Goal: Complete application form

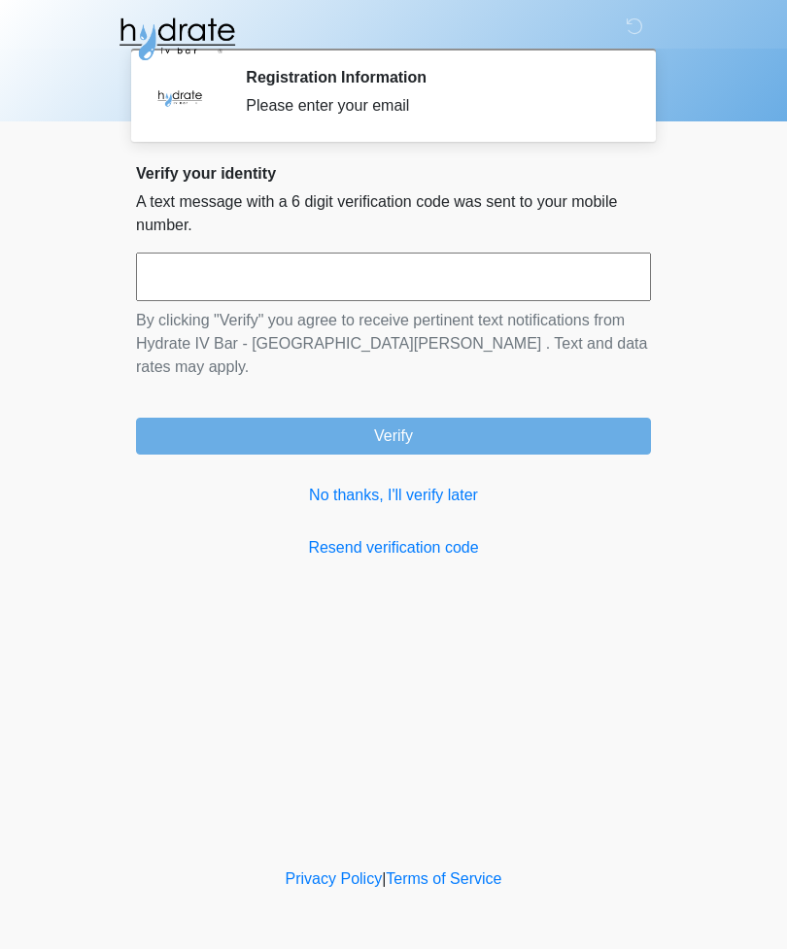
click at [402, 280] on input "text" at bounding box center [393, 276] width 515 height 49
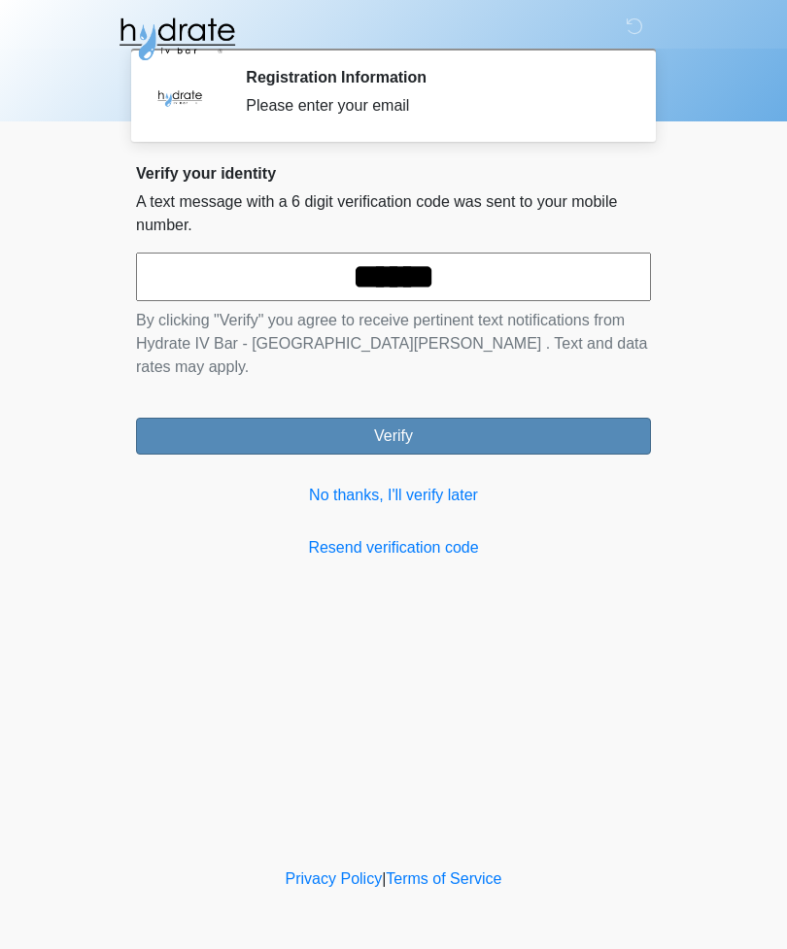
type input "******"
click at [476, 428] on button "Verify" at bounding box center [393, 436] width 515 height 37
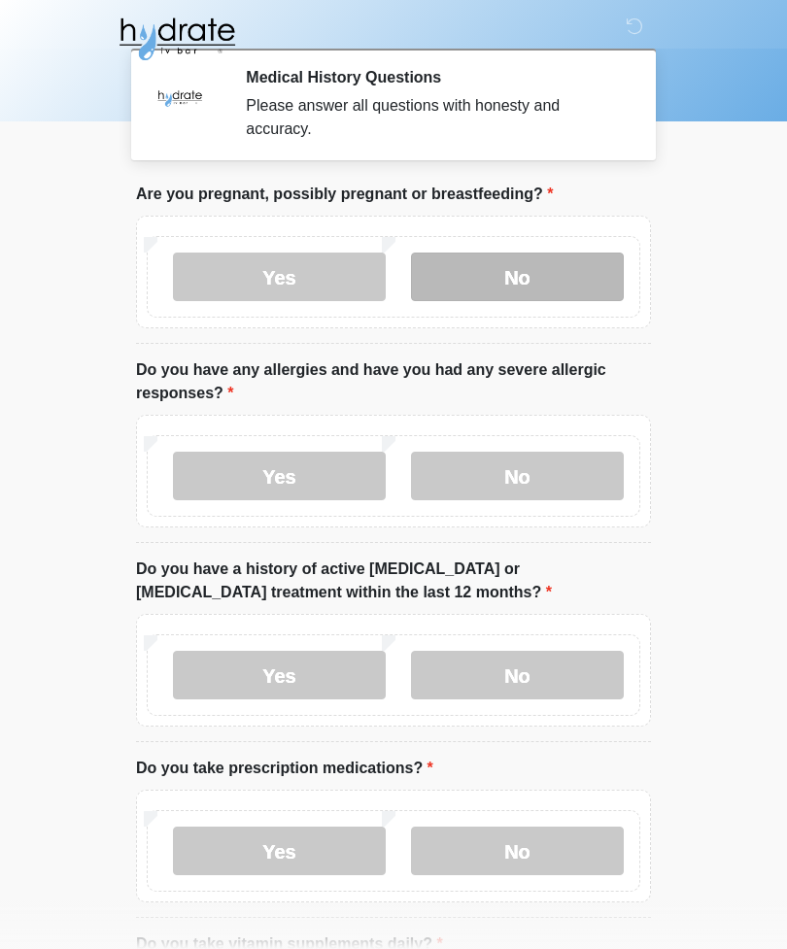
click at [538, 277] on label "No" at bounding box center [517, 276] width 213 height 49
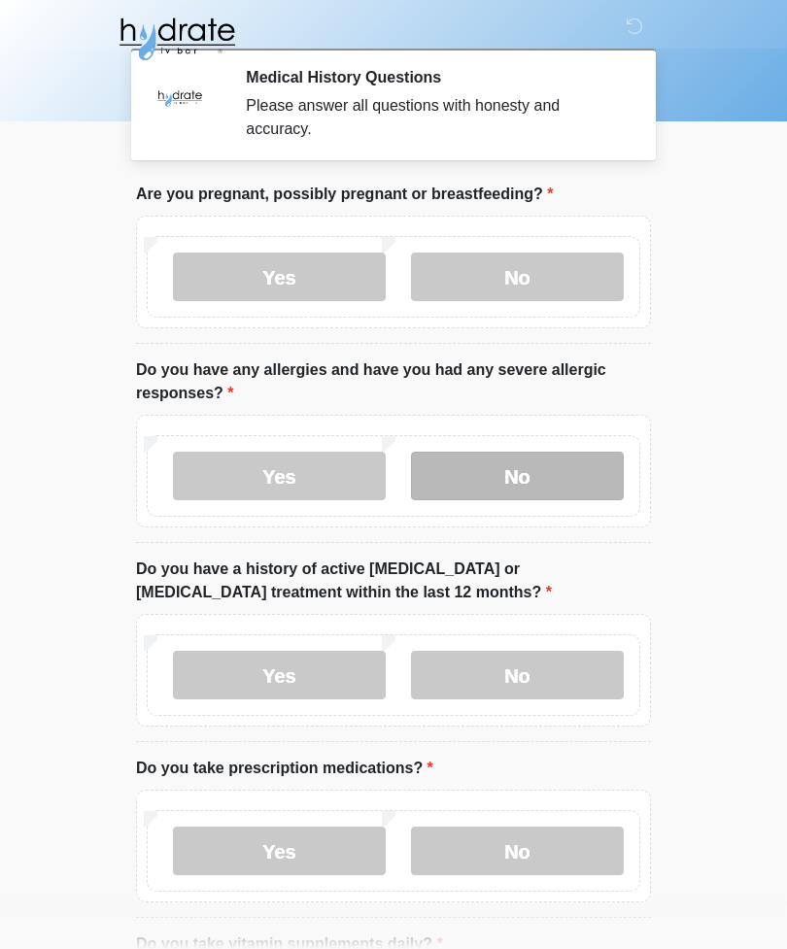
click at [526, 489] on label "No" at bounding box center [517, 476] width 213 height 49
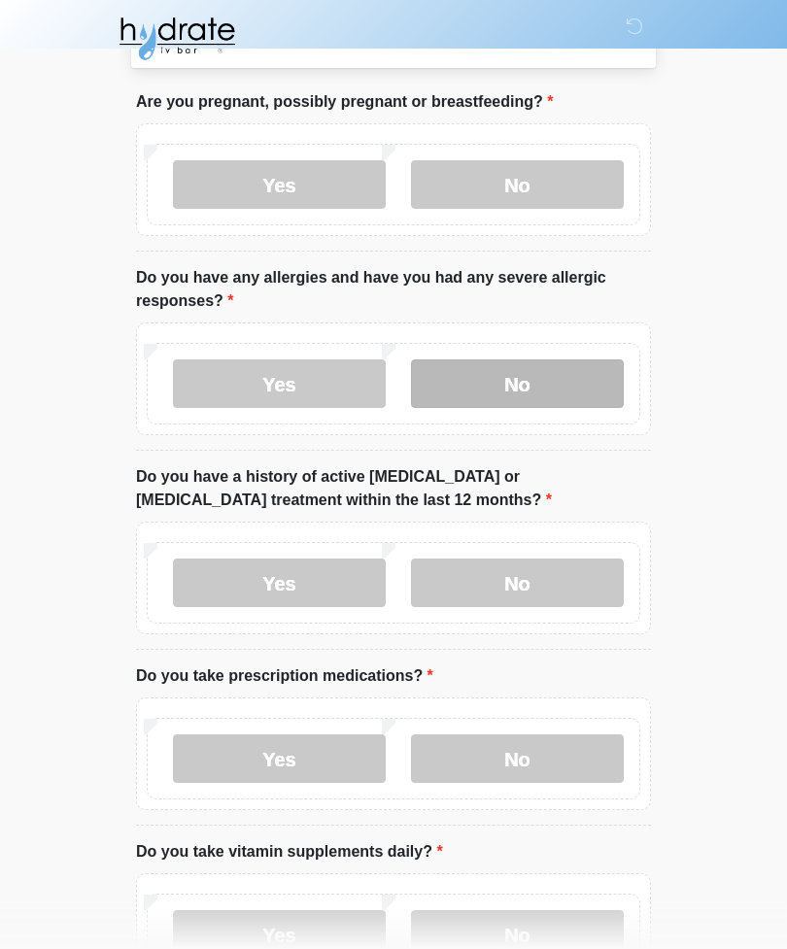
scroll to position [96, 0]
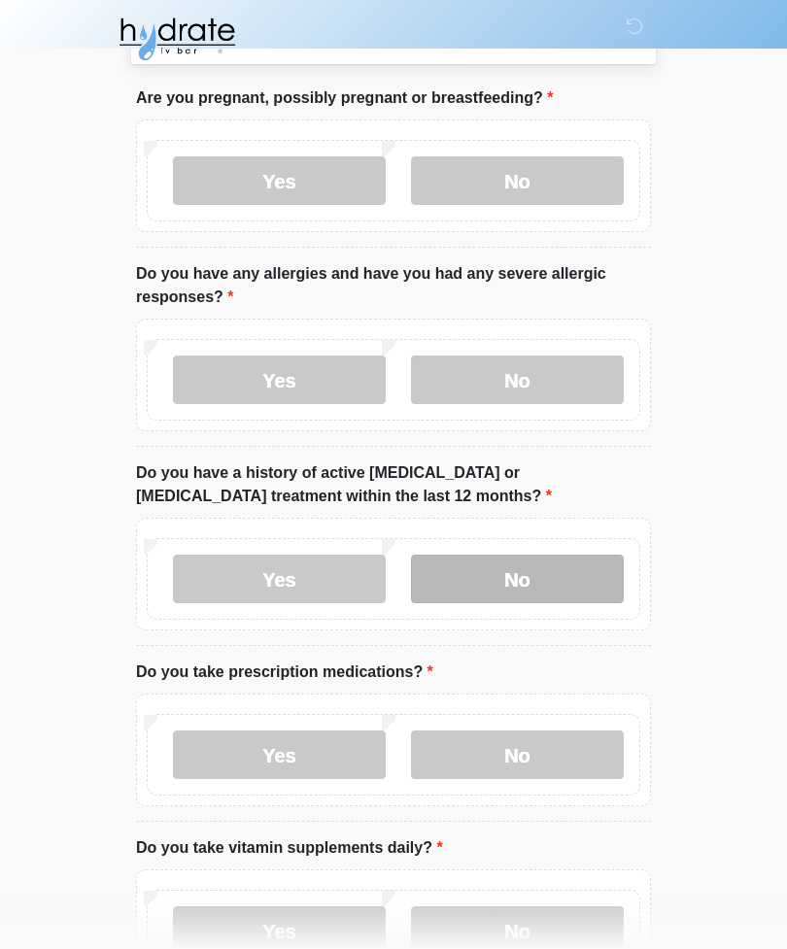
click at [552, 582] on label "No" at bounding box center [517, 579] width 213 height 49
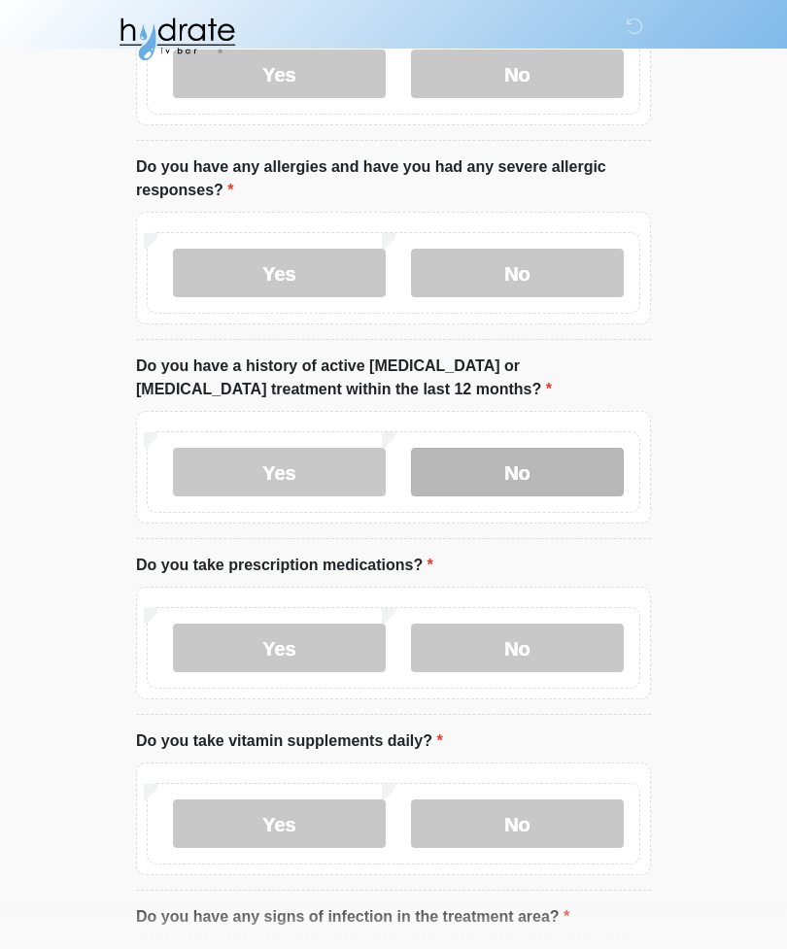
scroll to position [255, 0]
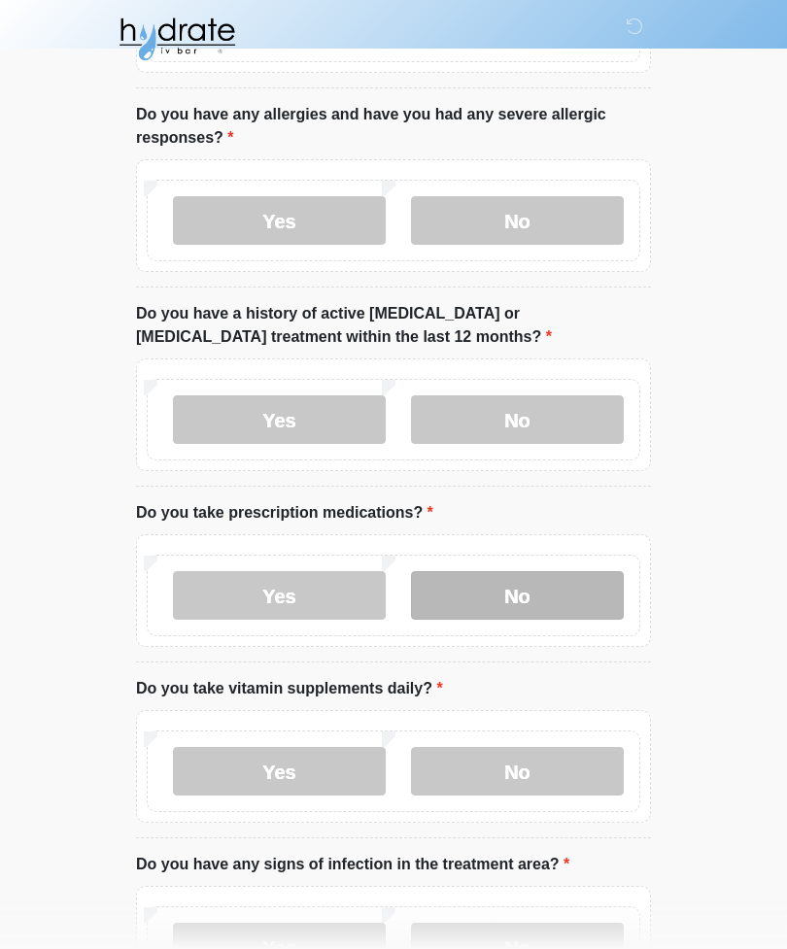
click at [559, 597] on label "No" at bounding box center [517, 595] width 213 height 49
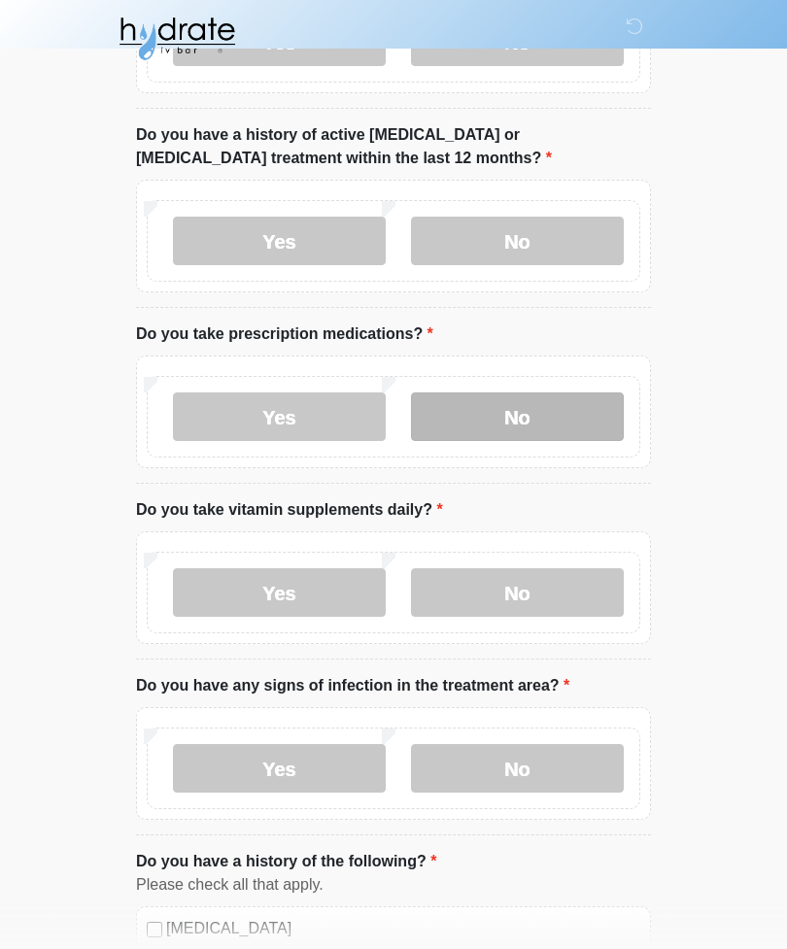
scroll to position [447, 0]
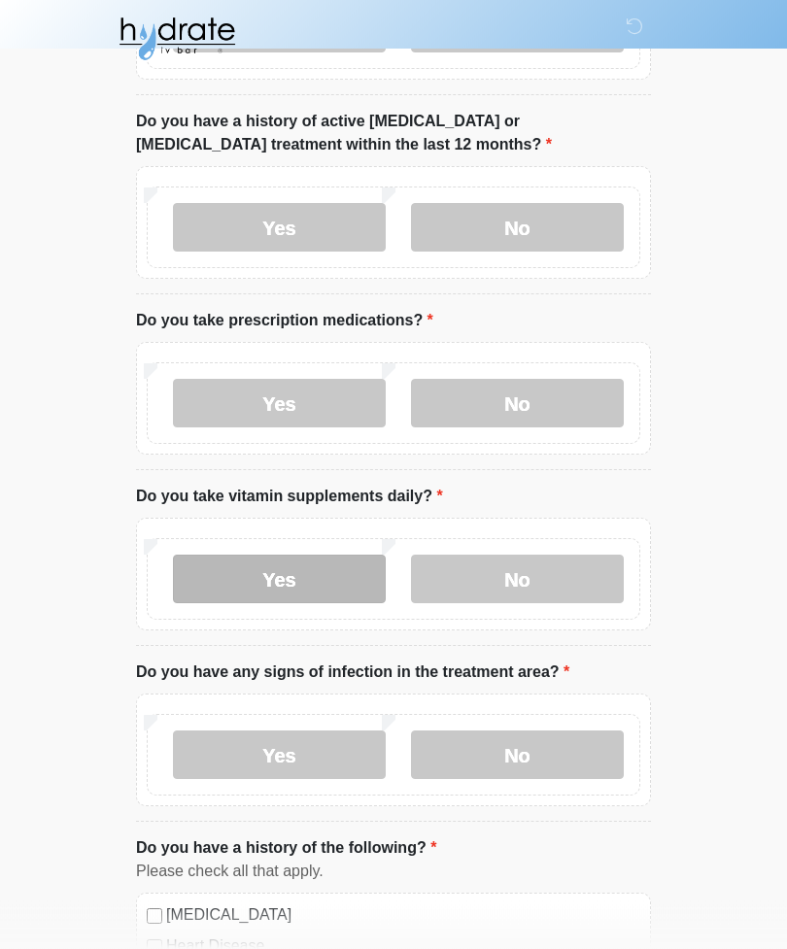
click at [328, 589] on label "Yes" at bounding box center [279, 579] width 213 height 49
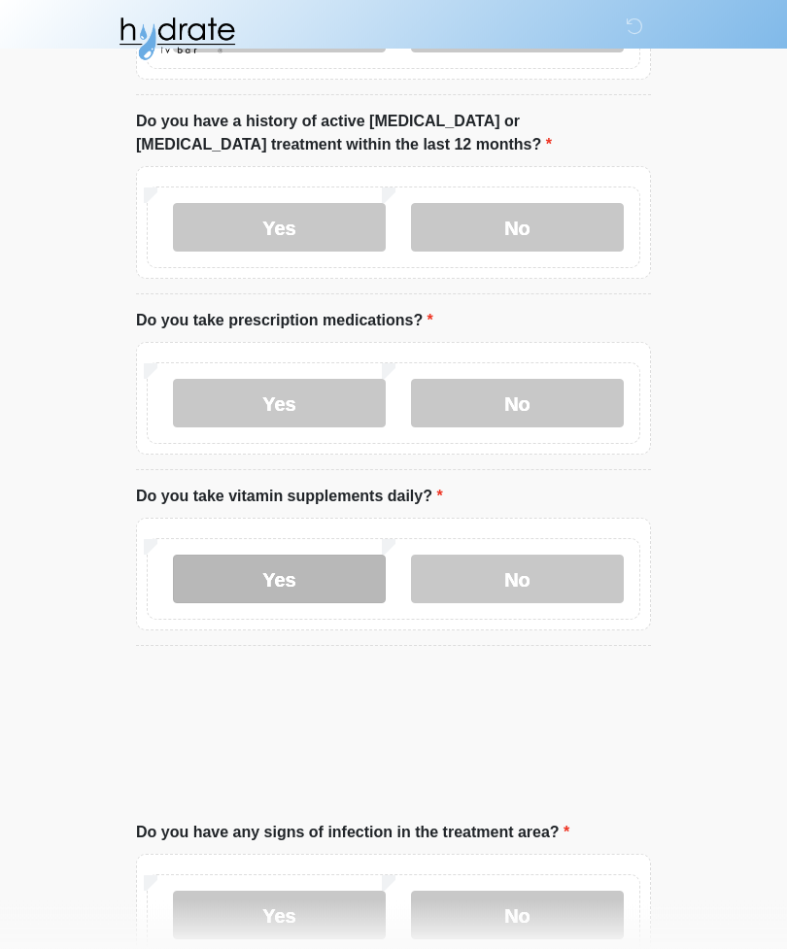
scroll to position [448, 0]
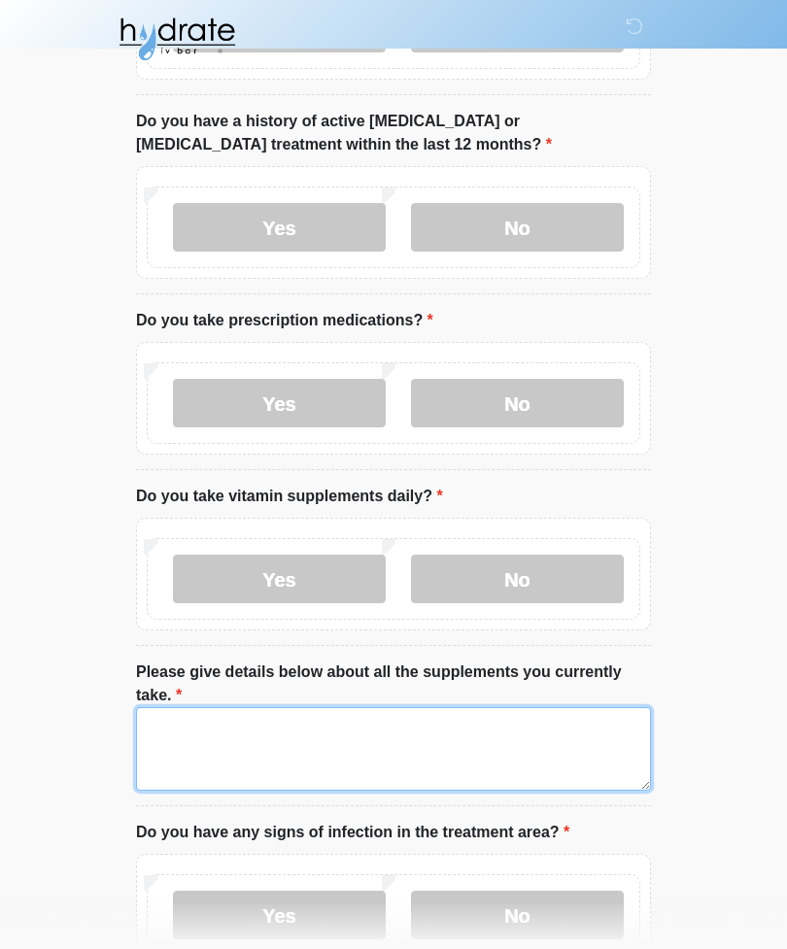
click at [416, 738] on textarea "Please give details below about all the supplements you currently take." at bounding box center [393, 749] width 515 height 84
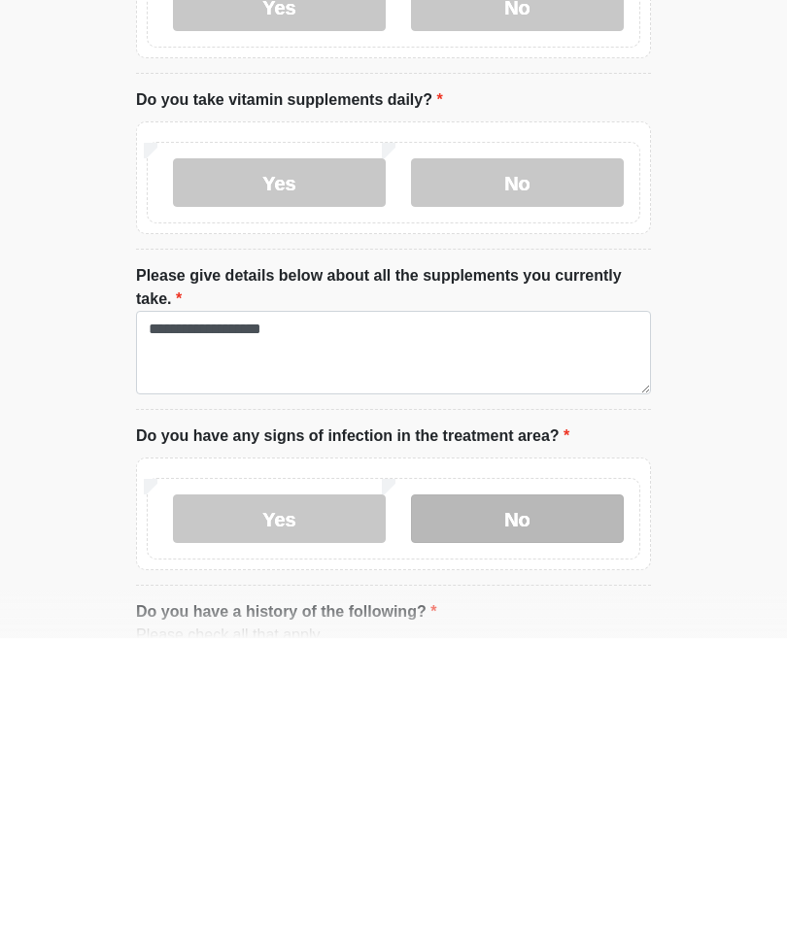
click at [546, 805] on label "No" at bounding box center [517, 829] width 213 height 49
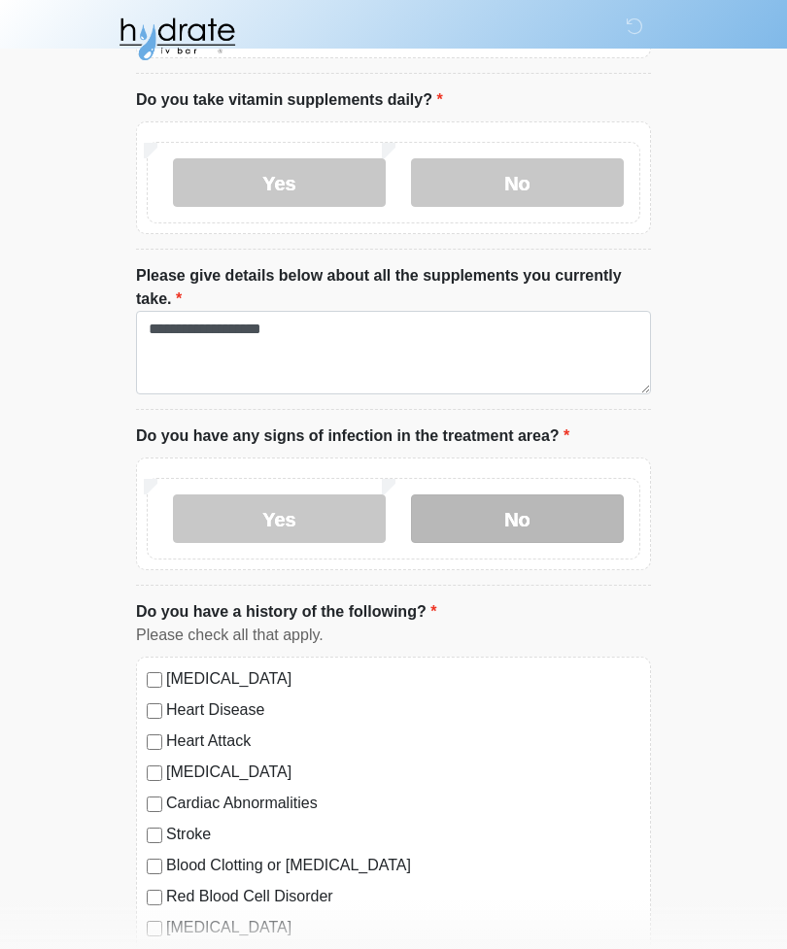
click at [550, 526] on label "No" at bounding box center [517, 518] width 213 height 49
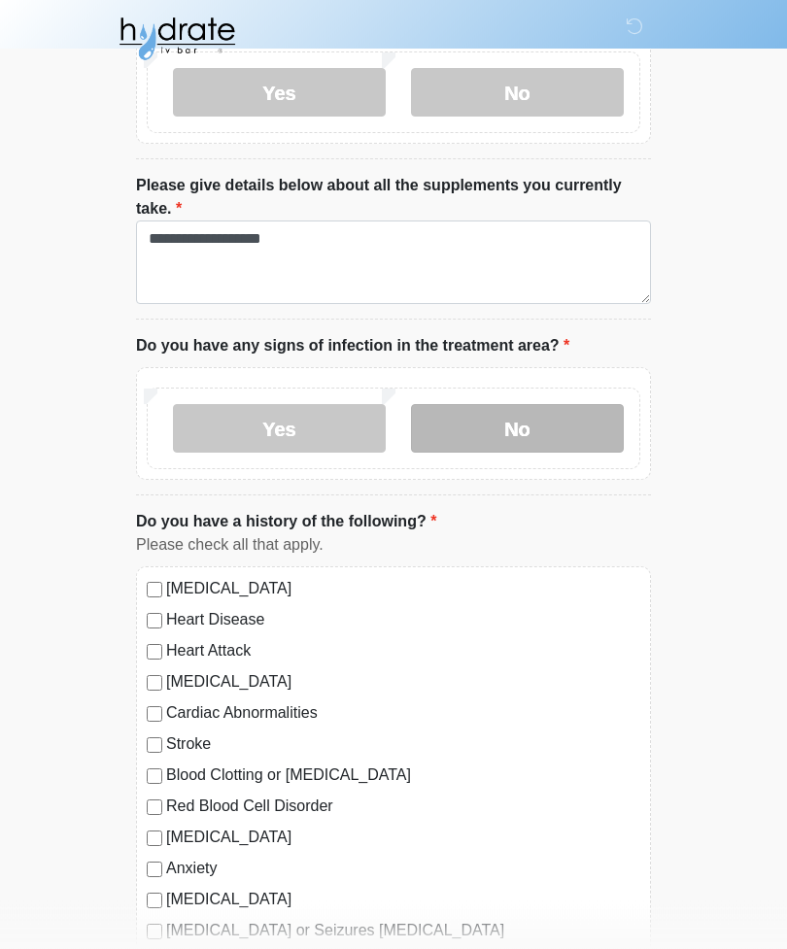
scroll to position [921, 0]
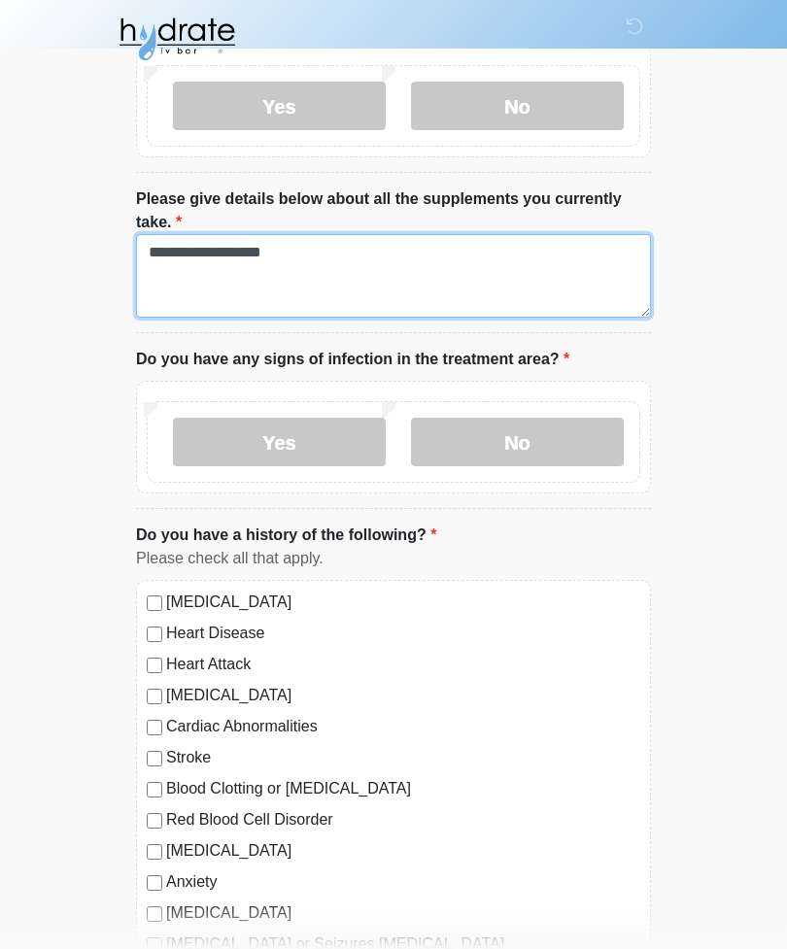
click at [457, 260] on textarea "**********" at bounding box center [393, 276] width 515 height 84
type textarea "*"
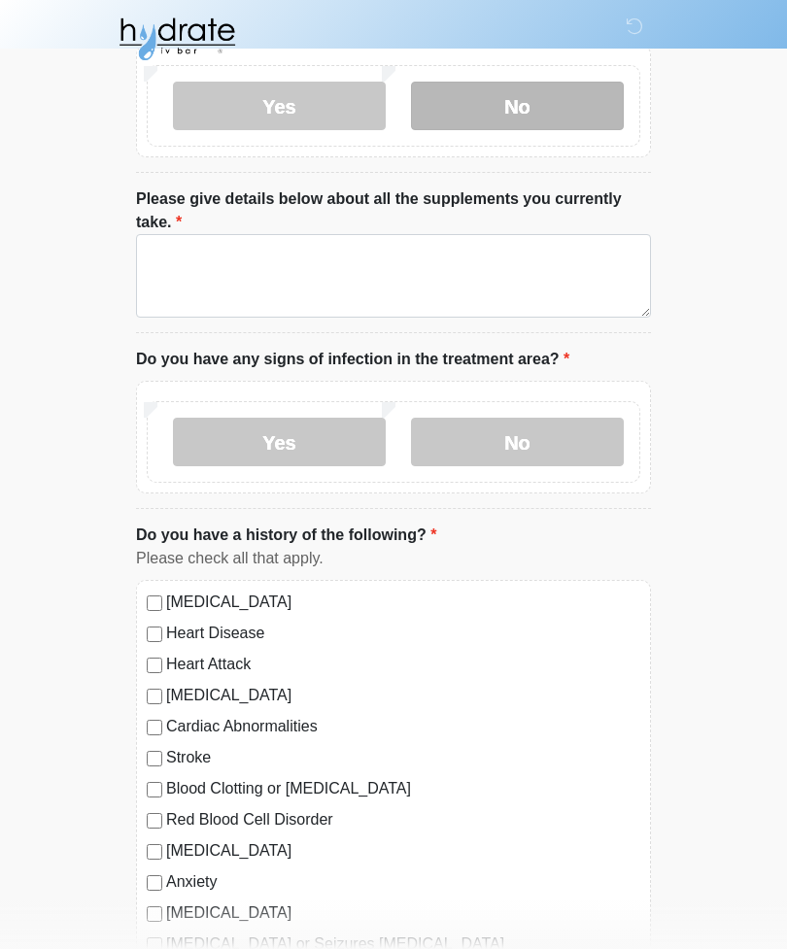
click at [568, 83] on label "No" at bounding box center [517, 106] width 213 height 49
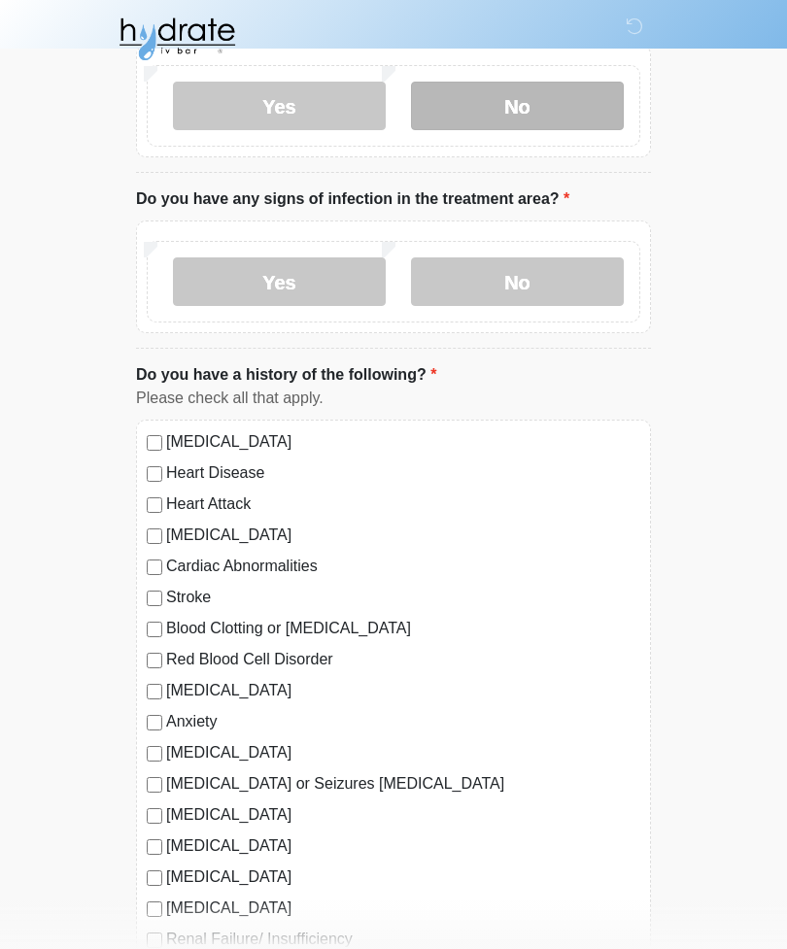
click at [543, 118] on label "No" at bounding box center [517, 106] width 213 height 49
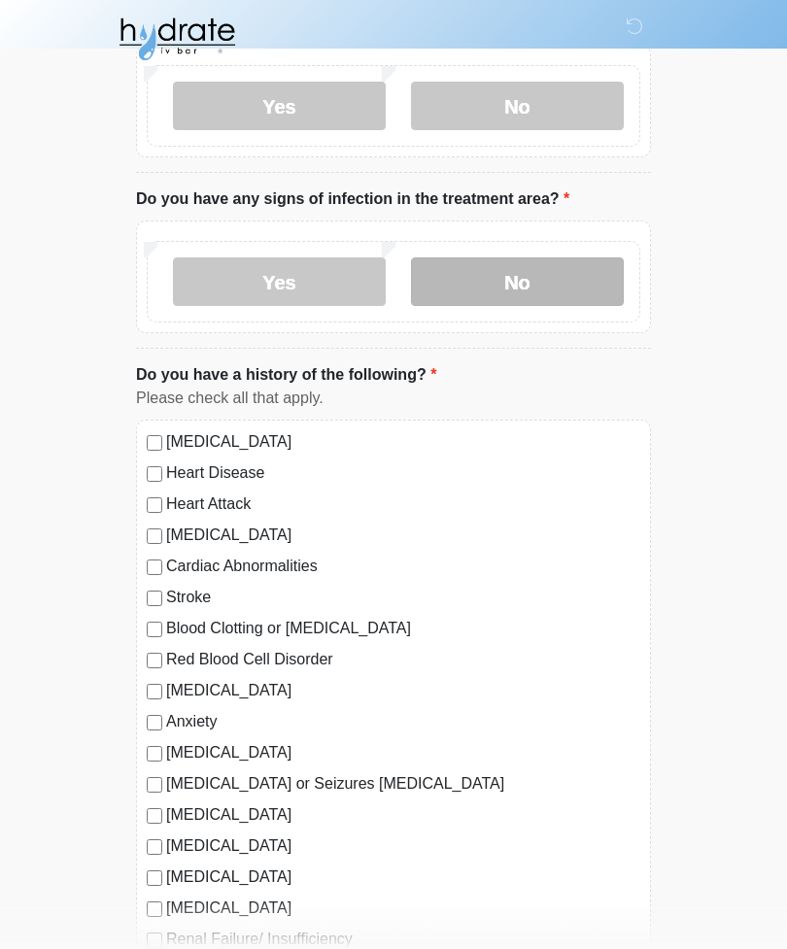
click at [535, 271] on label "No" at bounding box center [517, 281] width 213 height 49
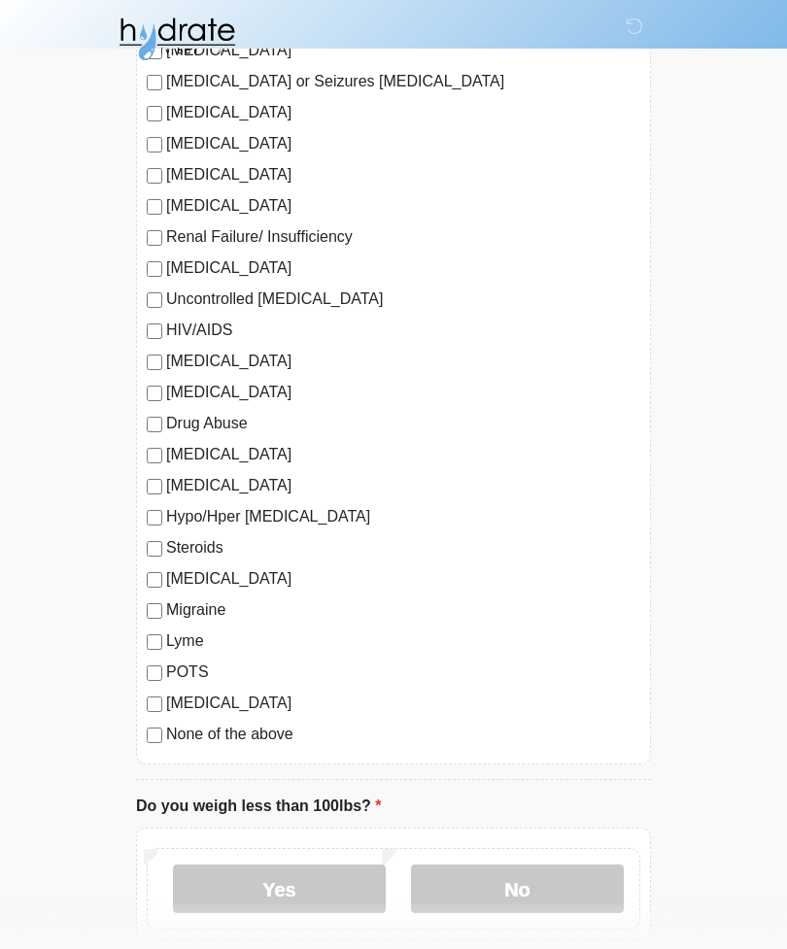
scroll to position [1685, 0]
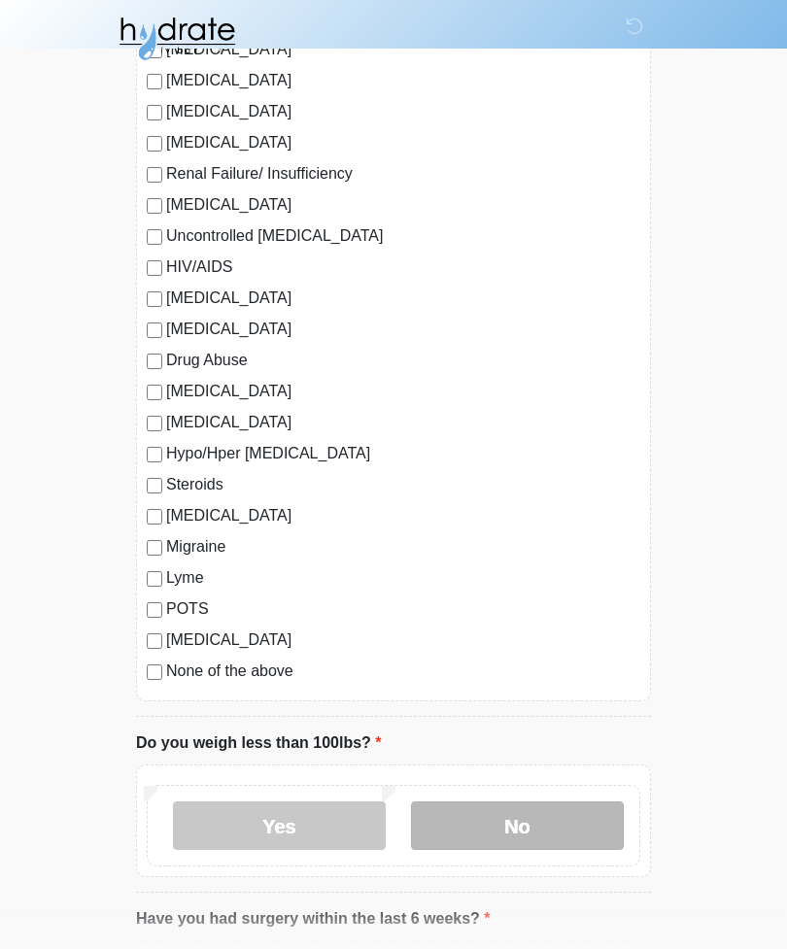
click at [520, 835] on label "No" at bounding box center [517, 826] width 213 height 49
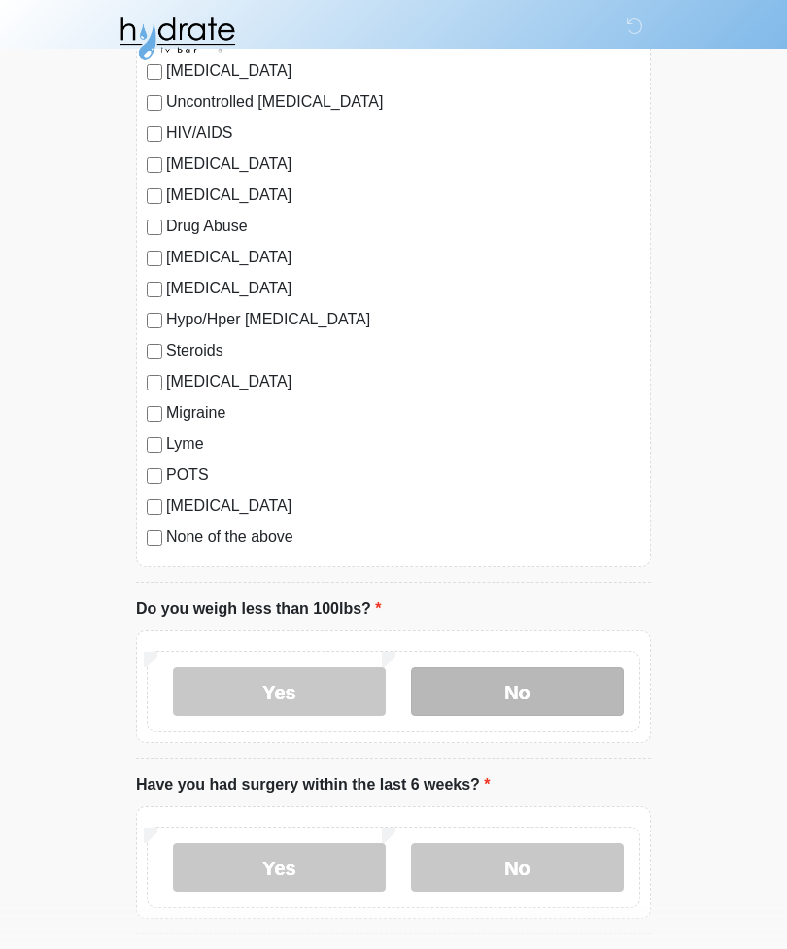
scroll to position [1897, 0]
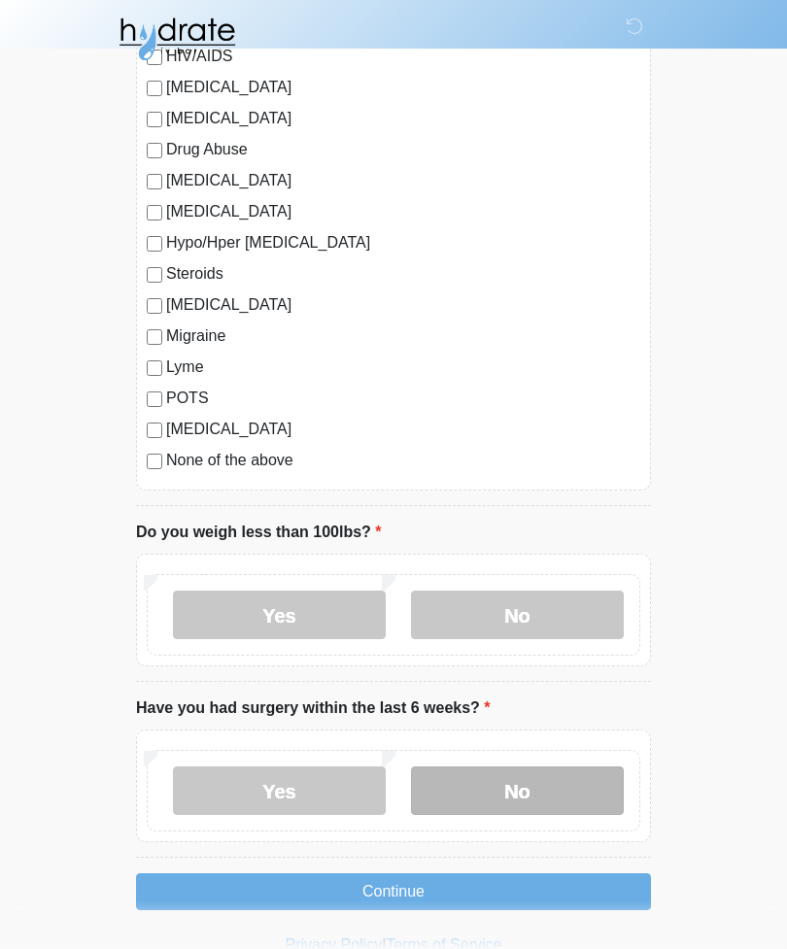
click at [522, 794] on label "No" at bounding box center [517, 790] width 213 height 49
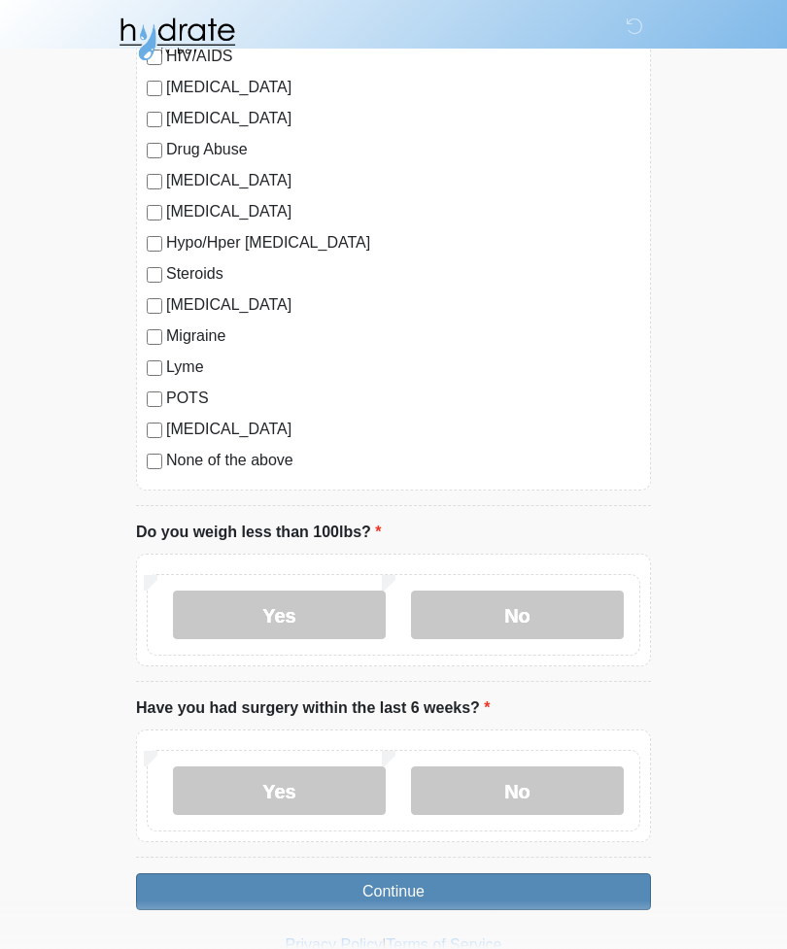
click at [534, 883] on button "Continue" at bounding box center [393, 891] width 515 height 37
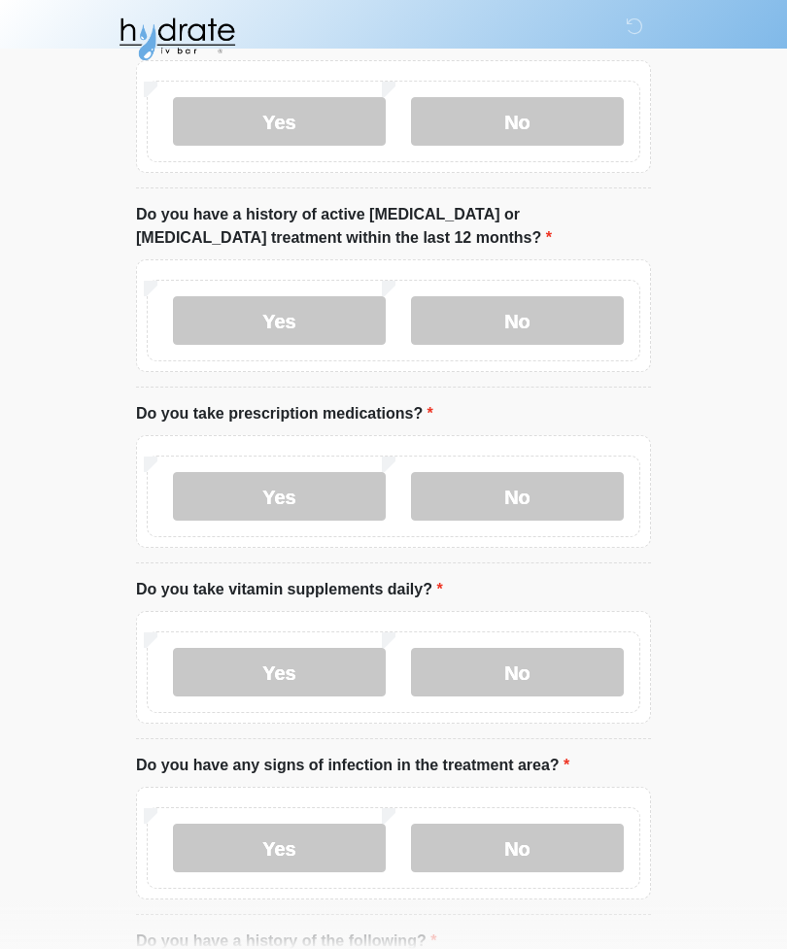
scroll to position [0, 0]
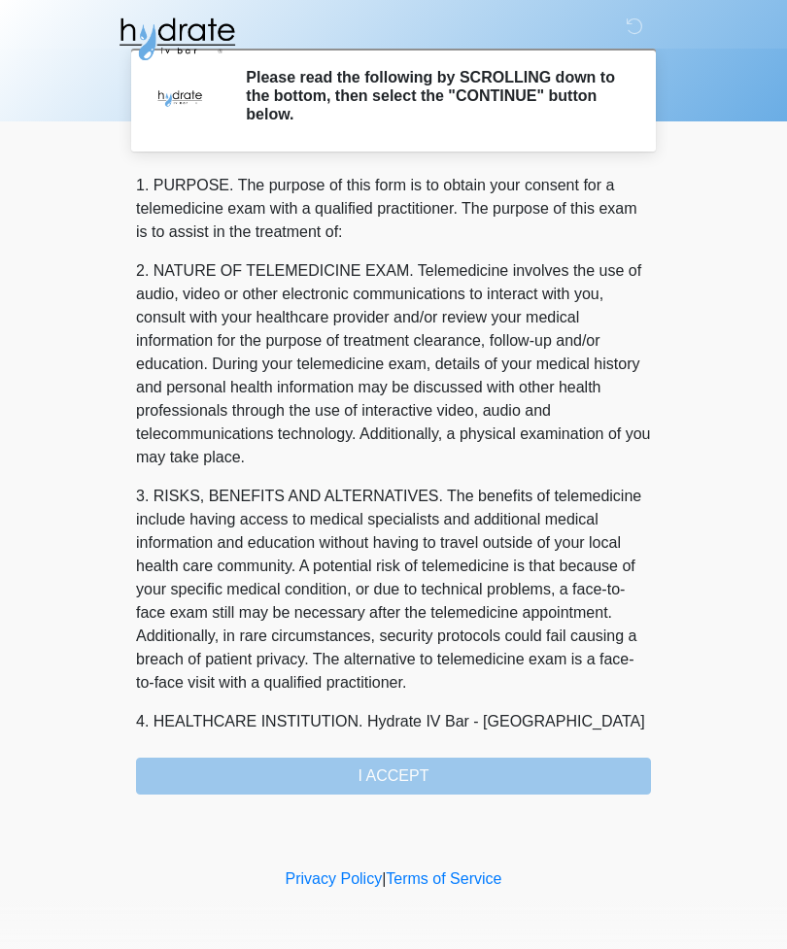
click at [545, 781] on div "1. PURPOSE. The purpose of this form is to obtain your consent for a telemedici…" at bounding box center [393, 484] width 515 height 621
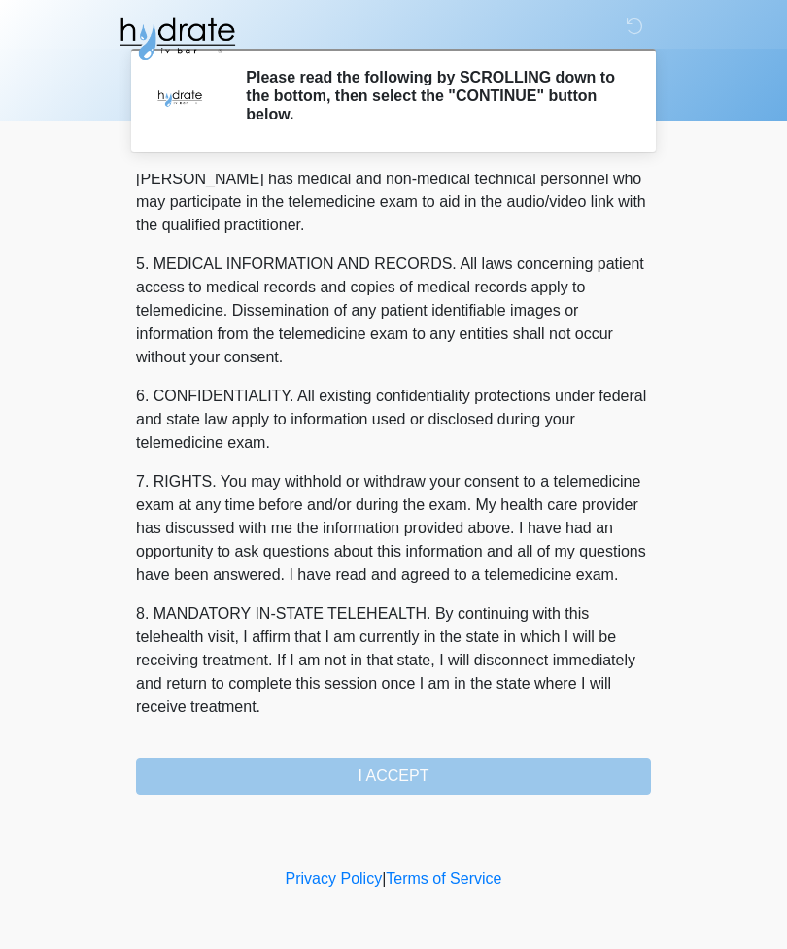
click at [454, 788] on div "1. PURPOSE. The purpose of this form is to obtain your consent for a telemedici…" at bounding box center [393, 484] width 515 height 621
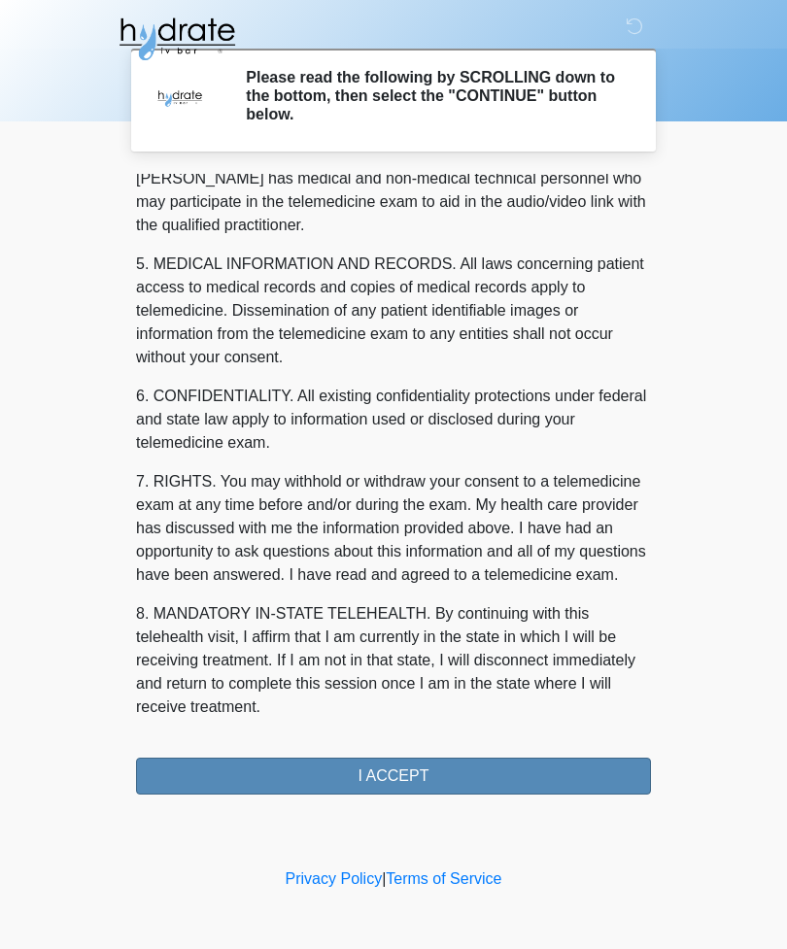
click at [401, 781] on button "I ACCEPT" at bounding box center [393, 775] width 515 height 37
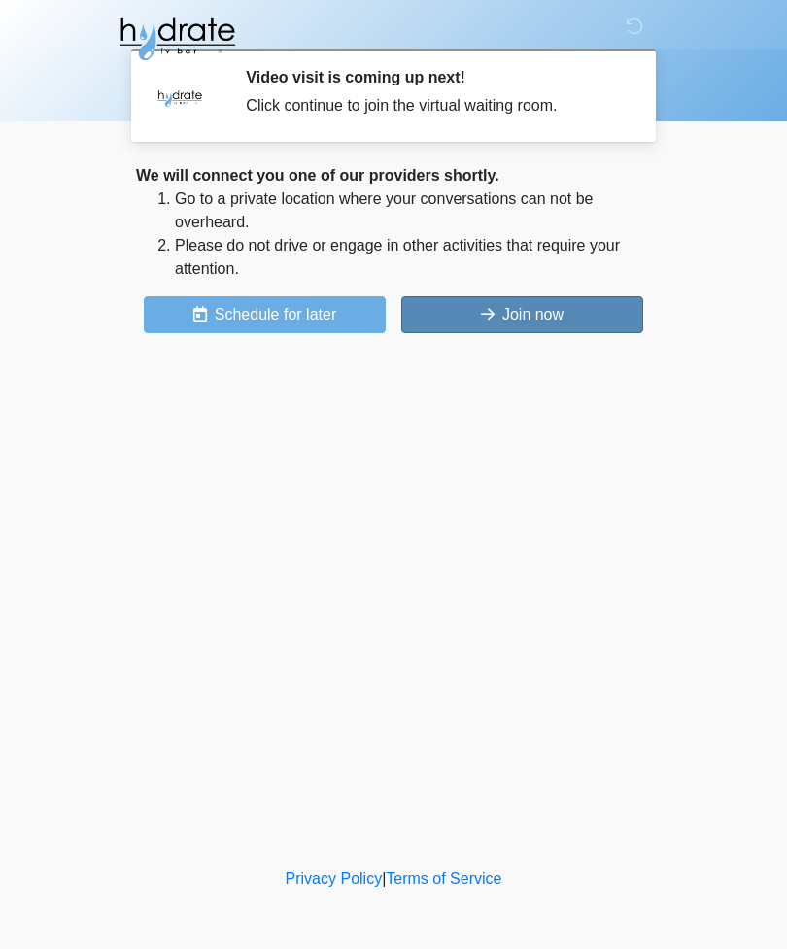
click at [564, 319] on button "Join now" at bounding box center [522, 314] width 242 height 37
